Goal: Information Seeking & Learning: Learn about a topic

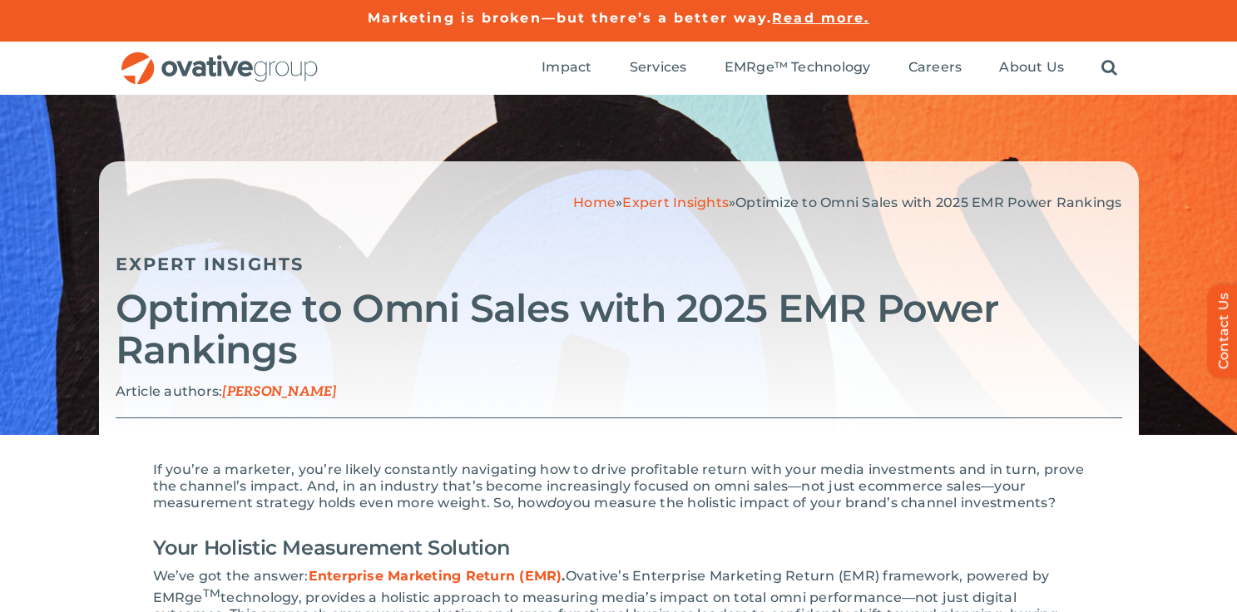
click at [689, 212] on div "Home » Expert Insights » Optimize to Omni Sales with 2025 EMR Power Rankings Ex…" at bounding box center [619, 298] width 1040 height 274
click at [681, 192] on div "Home » Expert Insights » Optimize to Omni Sales with 2025 EMR Power Rankings Ex…" at bounding box center [619, 298] width 1040 height 274
click at [679, 206] on link "Expert Insights" at bounding box center [675, 203] width 106 height 16
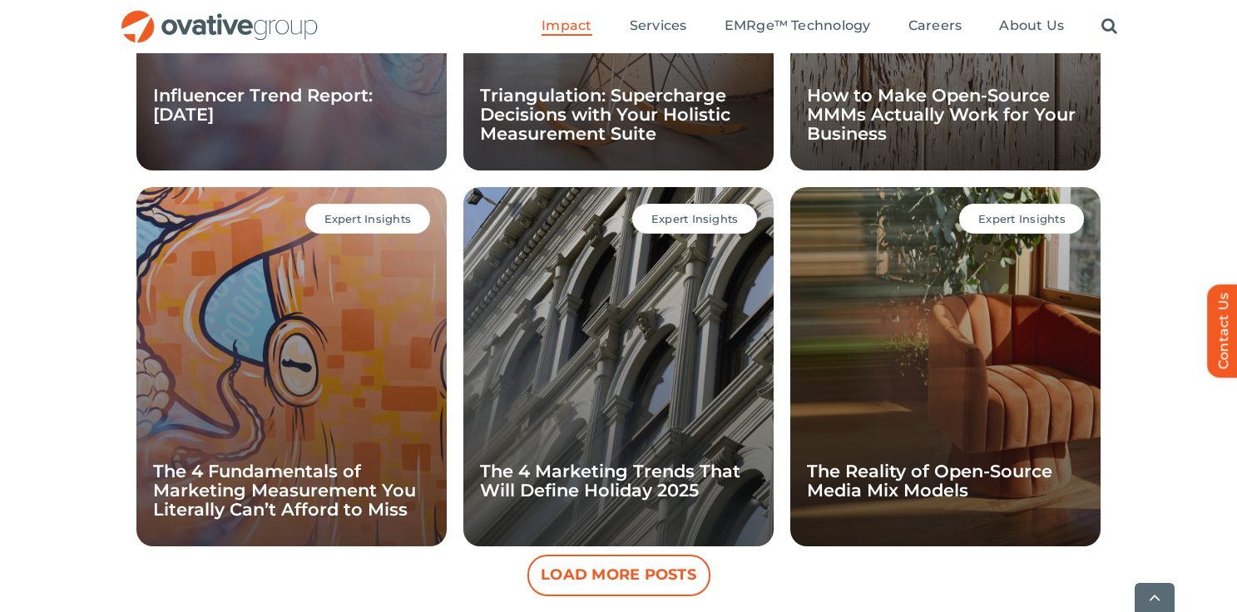
scroll to position [1458, 0]
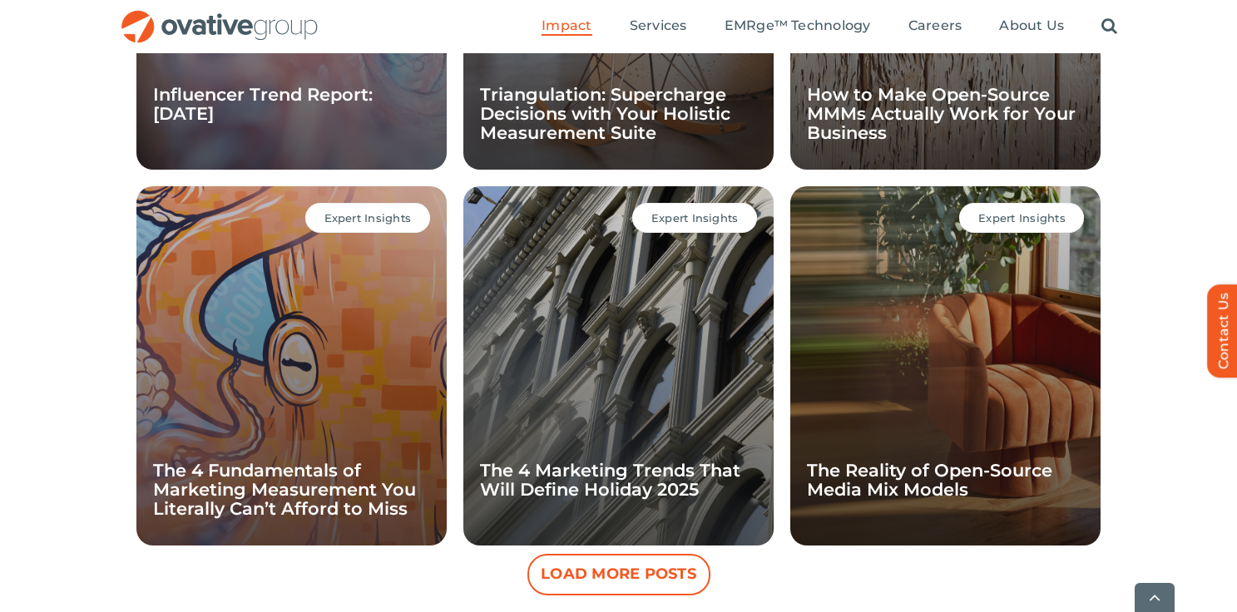
click at [589, 577] on button "Load More Posts" at bounding box center [618, 575] width 183 height 42
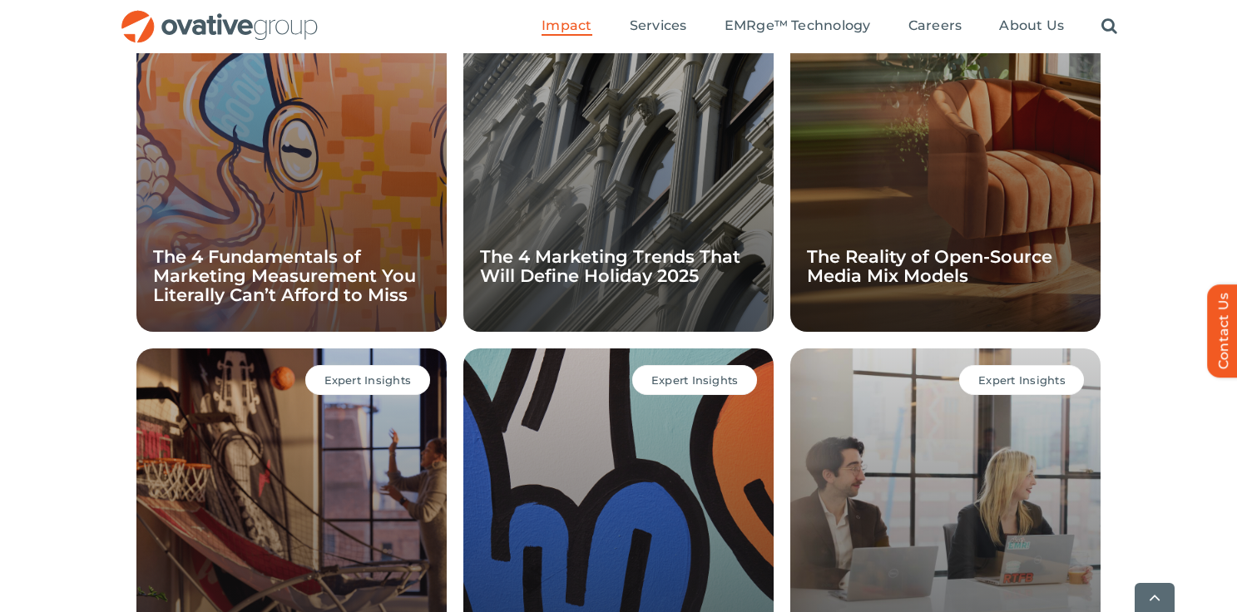
scroll to position [1677, 0]
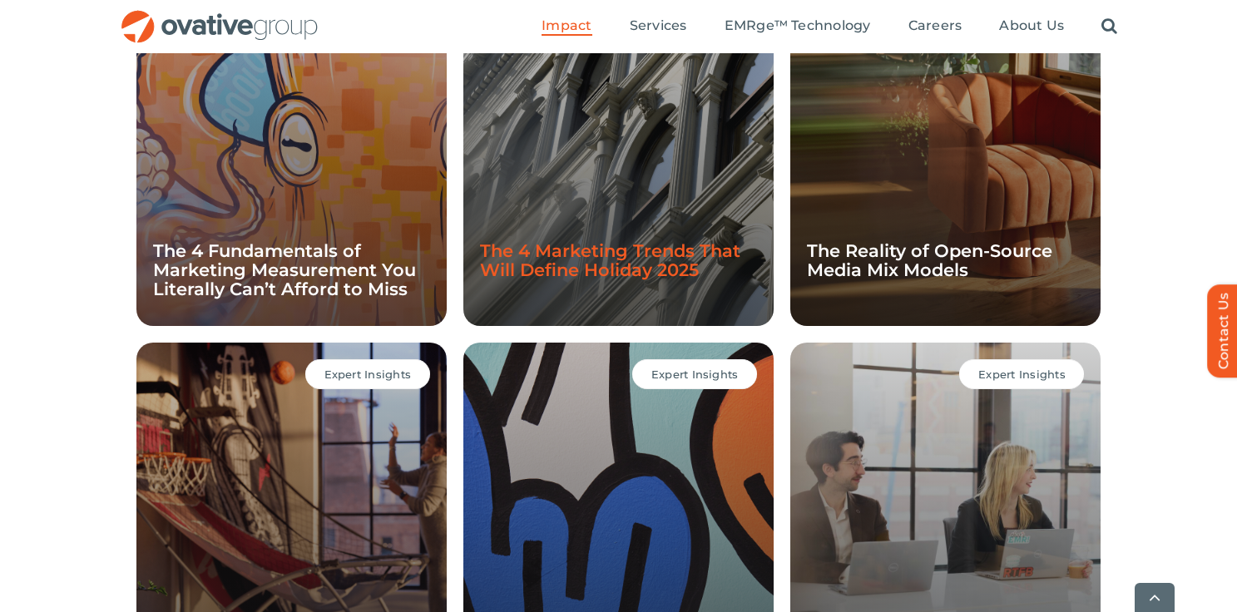
click at [614, 276] on link "The 4 Marketing Trends That Will Define Holiday 2025" at bounding box center [610, 260] width 260 height 40
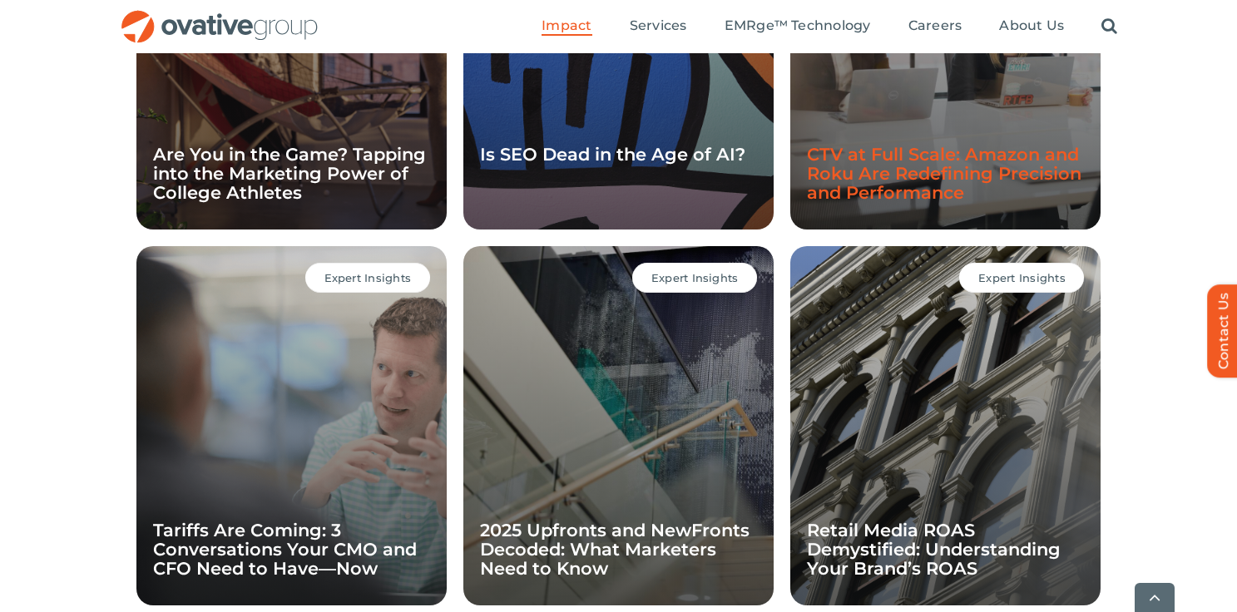
scroll to position [2267, 0]
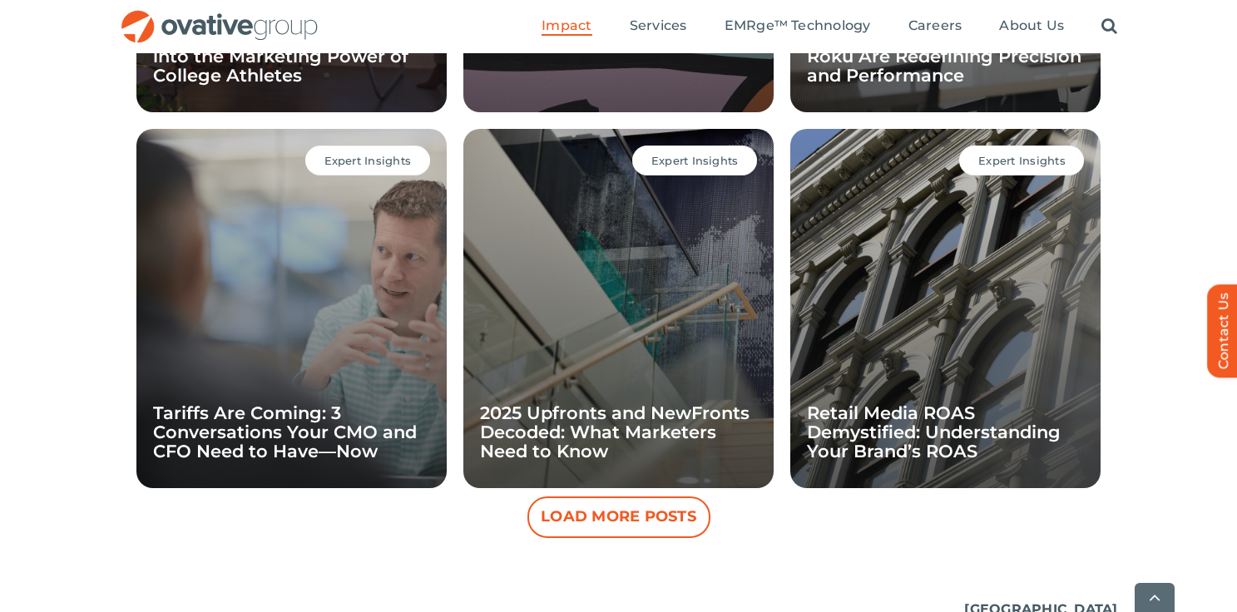
click at [610, 527] on button "Load More Posts" at bounding box center [618, 518] width 183 height 42
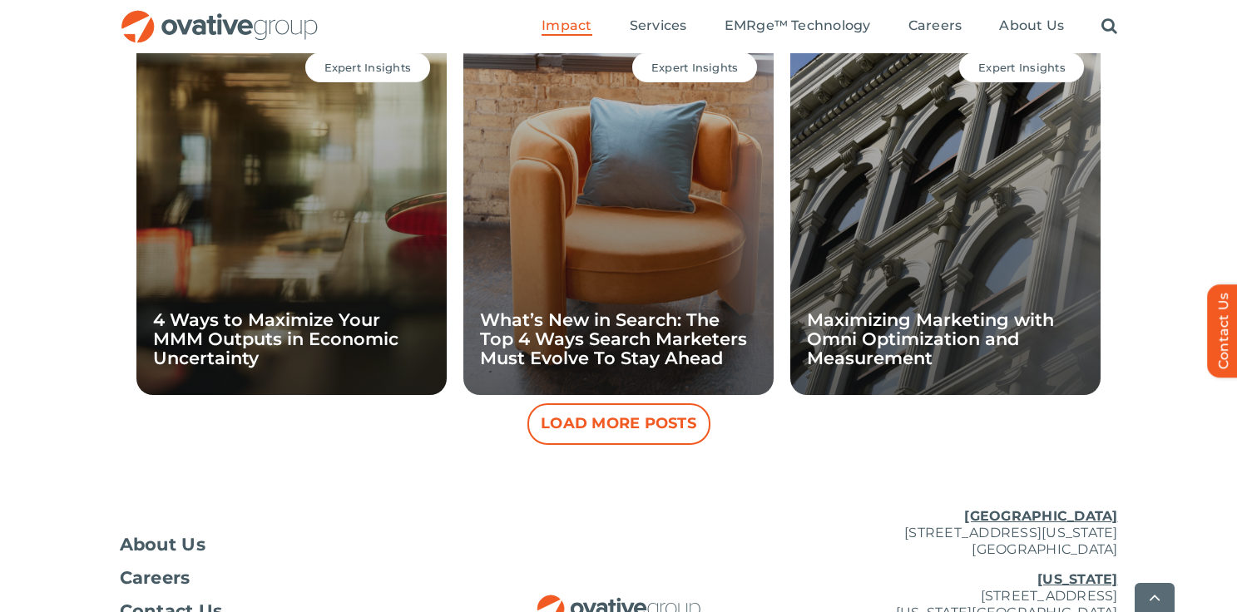
scroll to position [3115, 0]
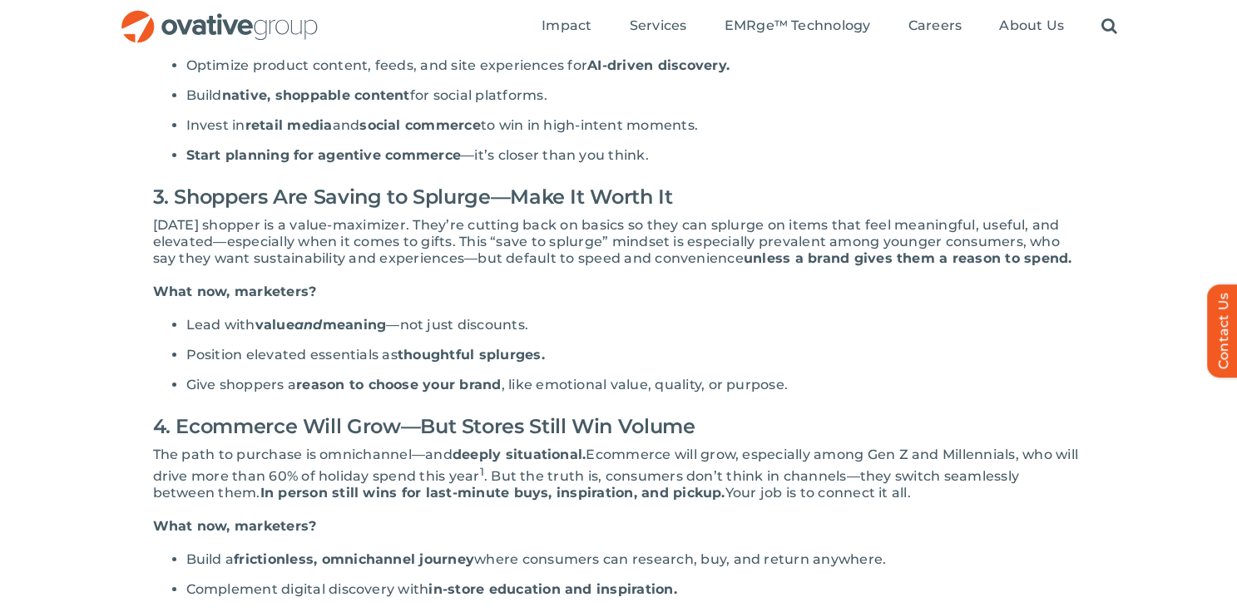
scroll to position [840, 0]
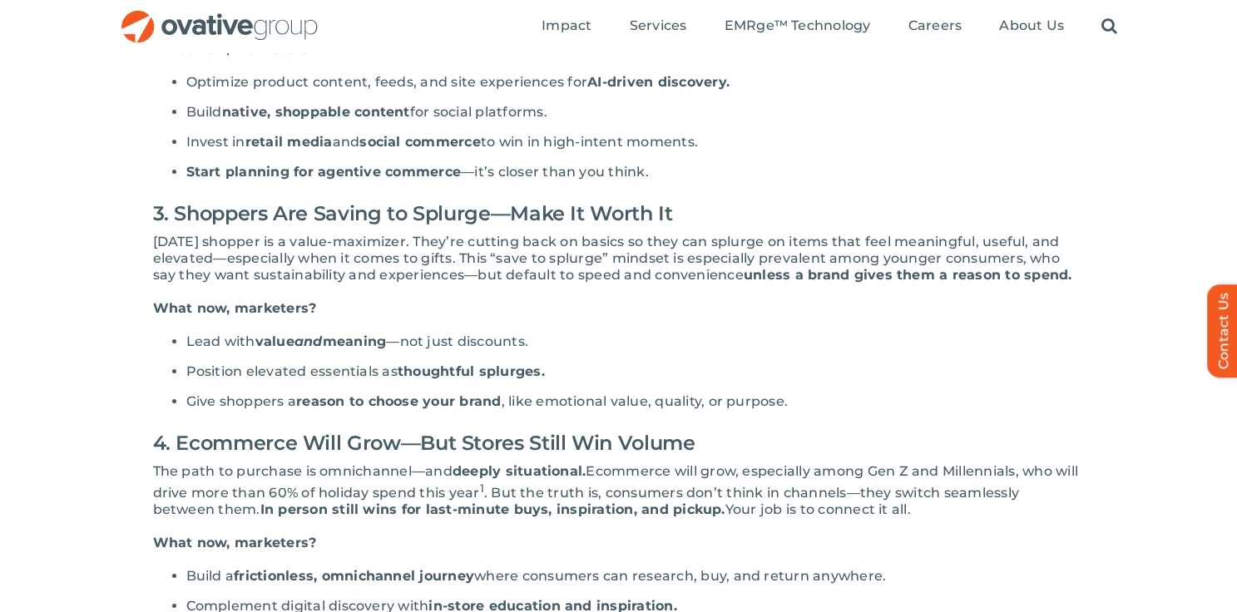
click at [349, 90] on span "Optimize product content, feeds, and site experiences for" at bounding box center [387, 82] width 402 height 16
